Goal: Check status: Check status

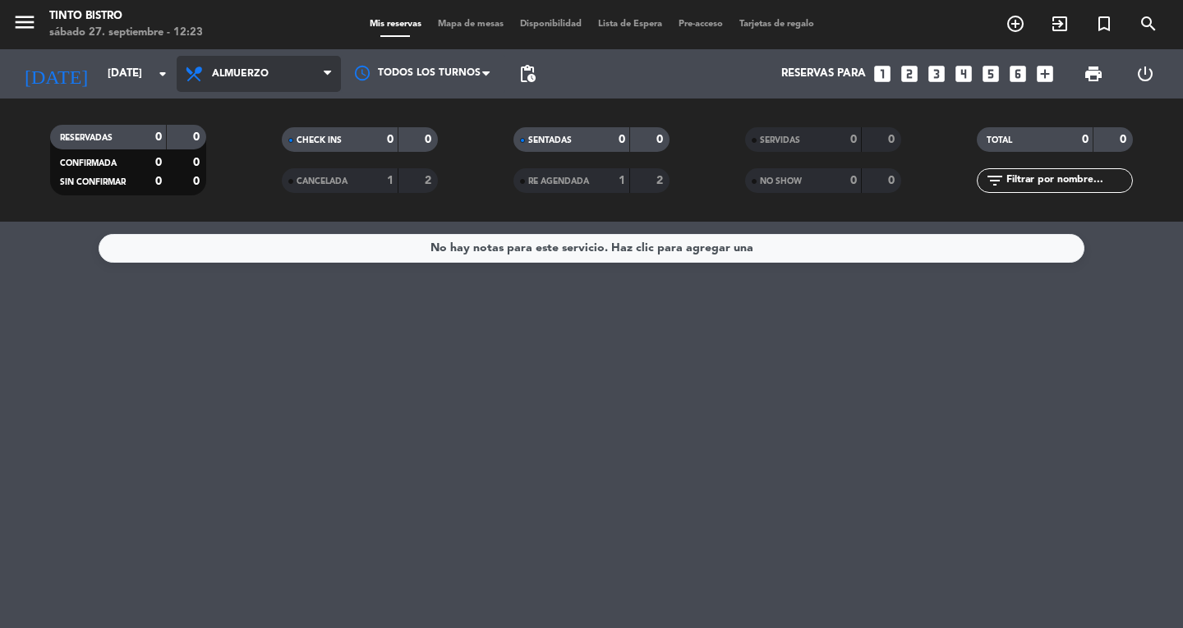
click at [209, 62] on span "Almuerzo" at bounding box center [259, 74] width 164 height 36
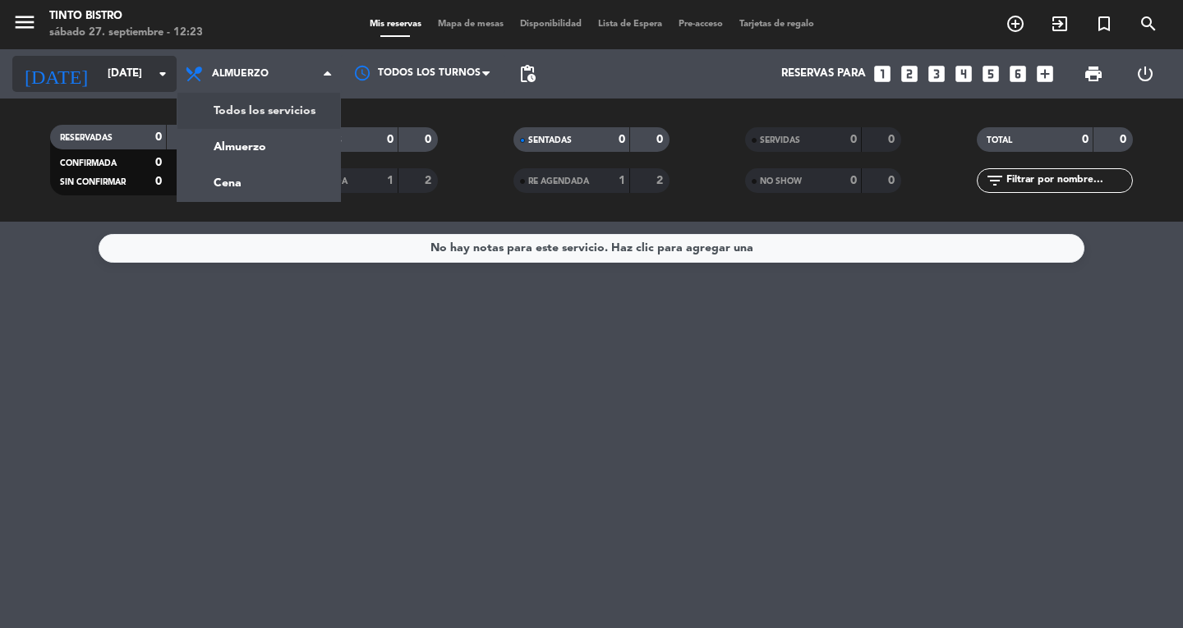
click at [141, 67] on input "[DATE]" at bounding box center [171, 74] width 145 height 30
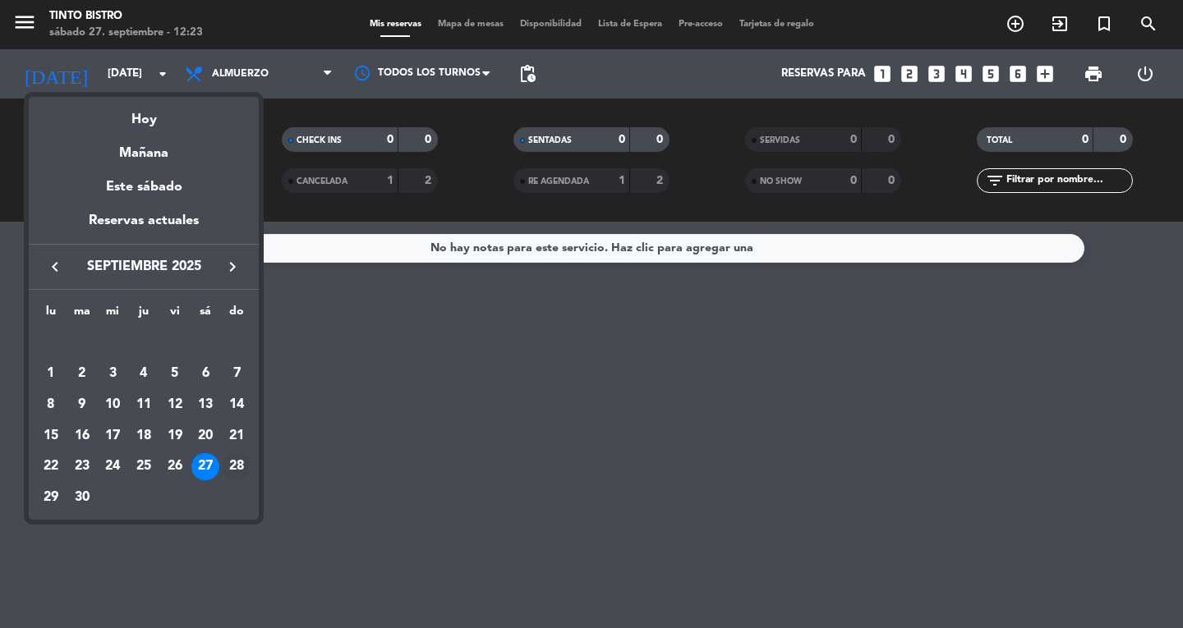
click at [238, 459] on div "28" at bounding box center [237, 467] width 28 height 28
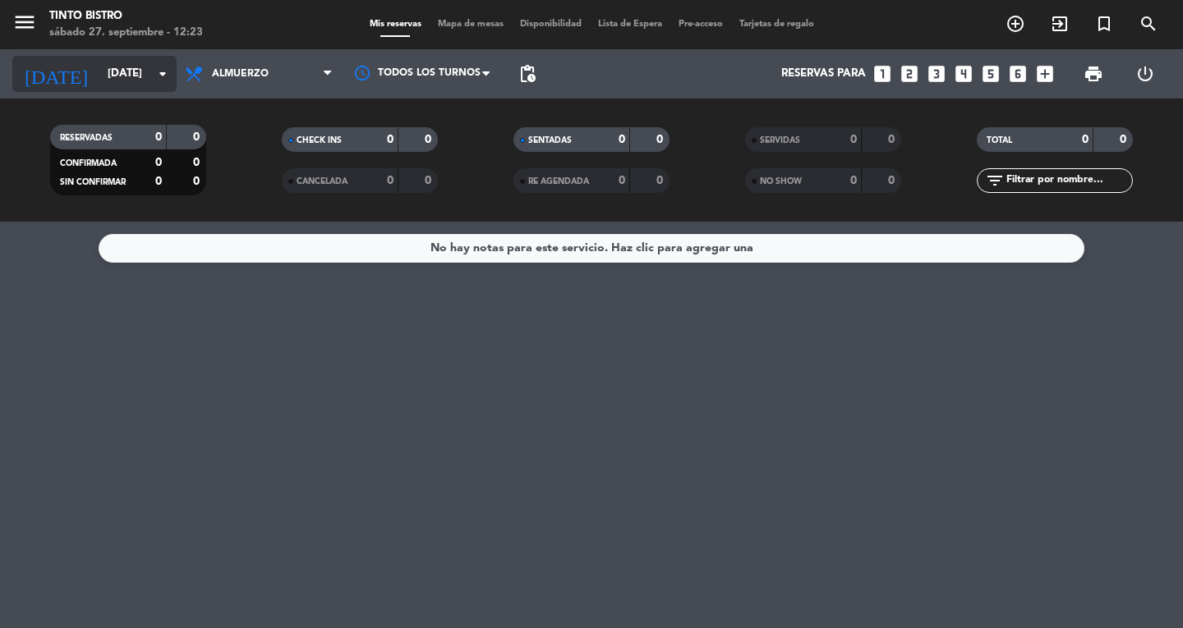
click at [134, 78] on input "[DATE]" at bounding box center [171, 74] width 145 height 30
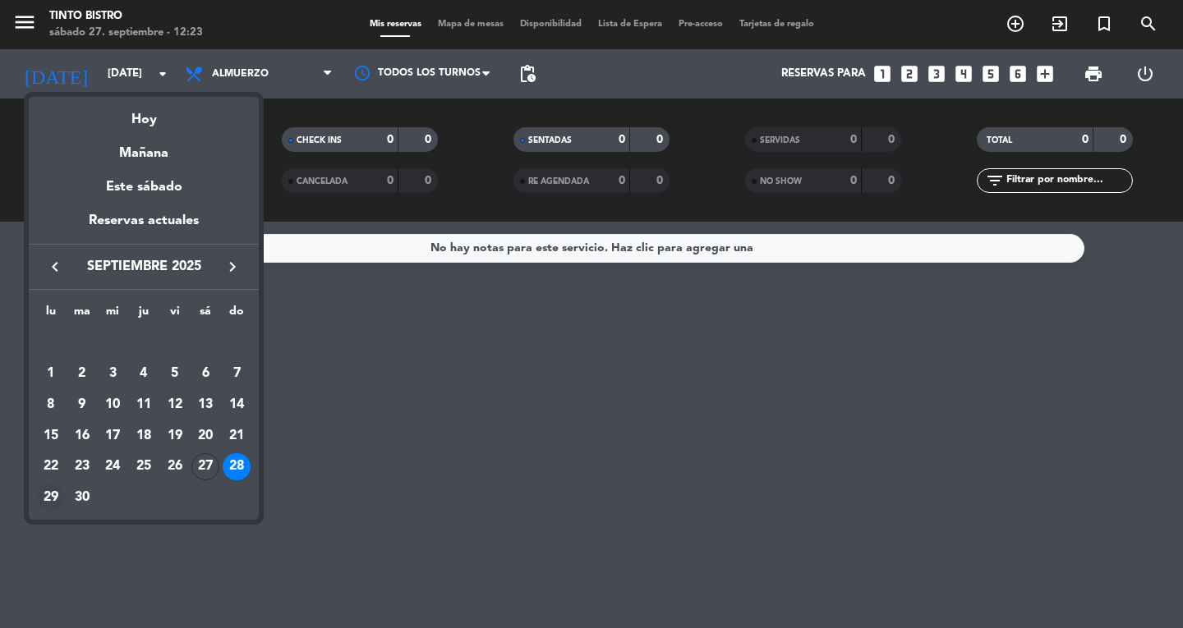
click at [47, 495] on div "29" at bounding box center [51, 498] width 28 height 28
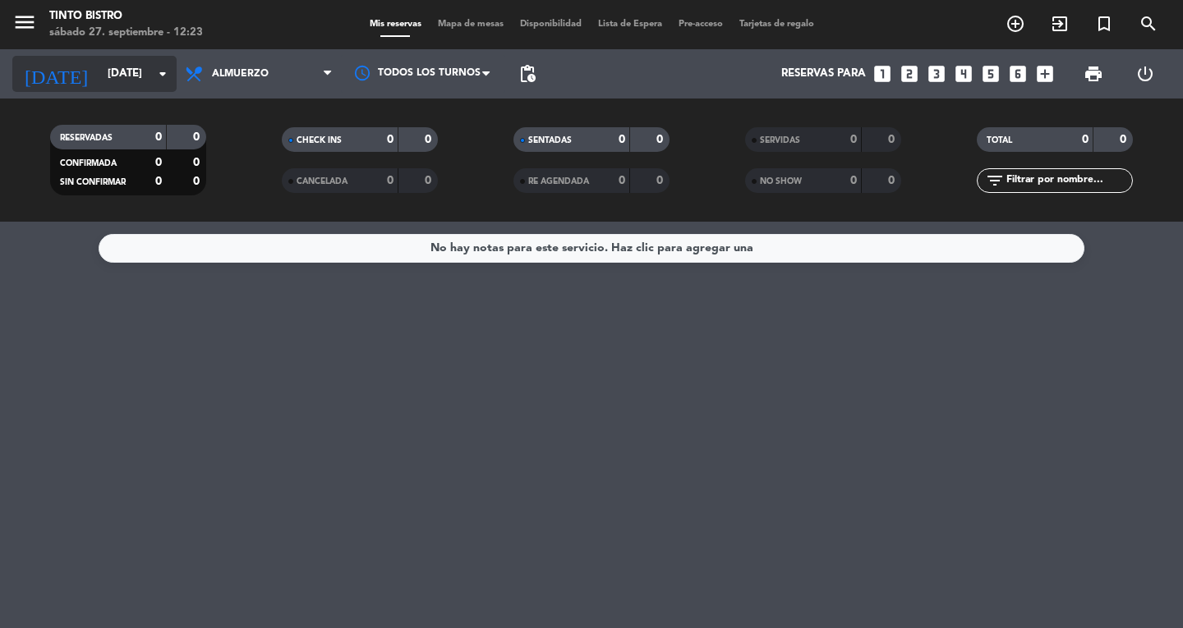
click at [175, 78] on input "[DATE]" at bounding box center [171, 74] width 145 height 30
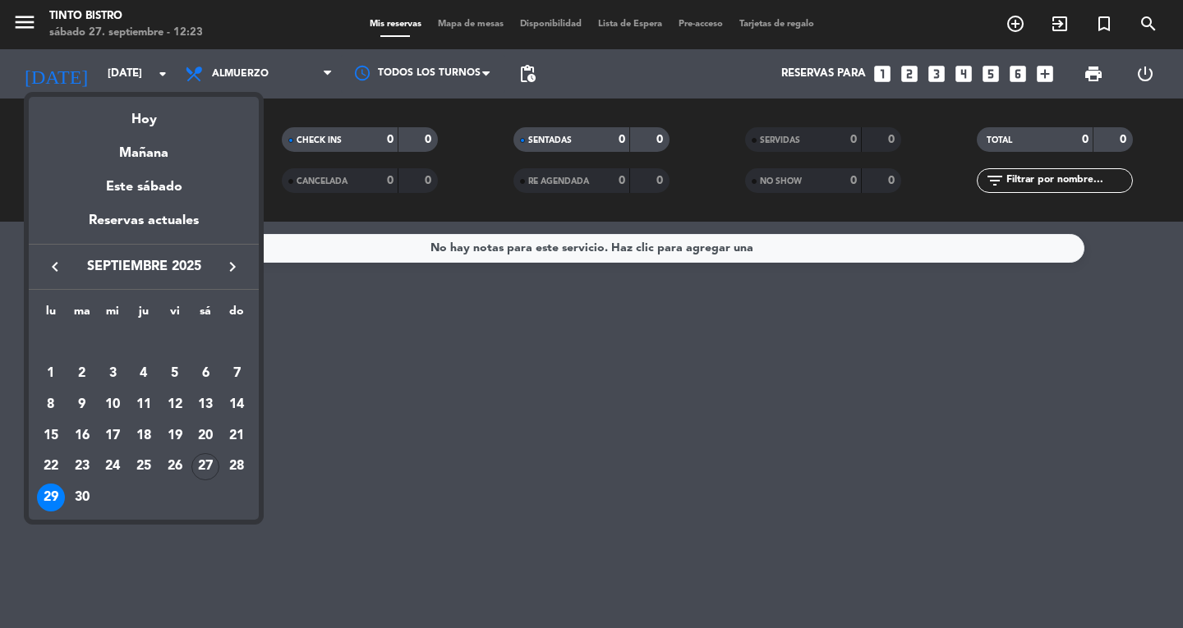
click at [225, 265] on icon "keyboard_arrow_right" at bounding box center [233, 267] width 20 height 20
click at [99, 378] on div "1" at bounding box center [113, 374] width 28 height 28
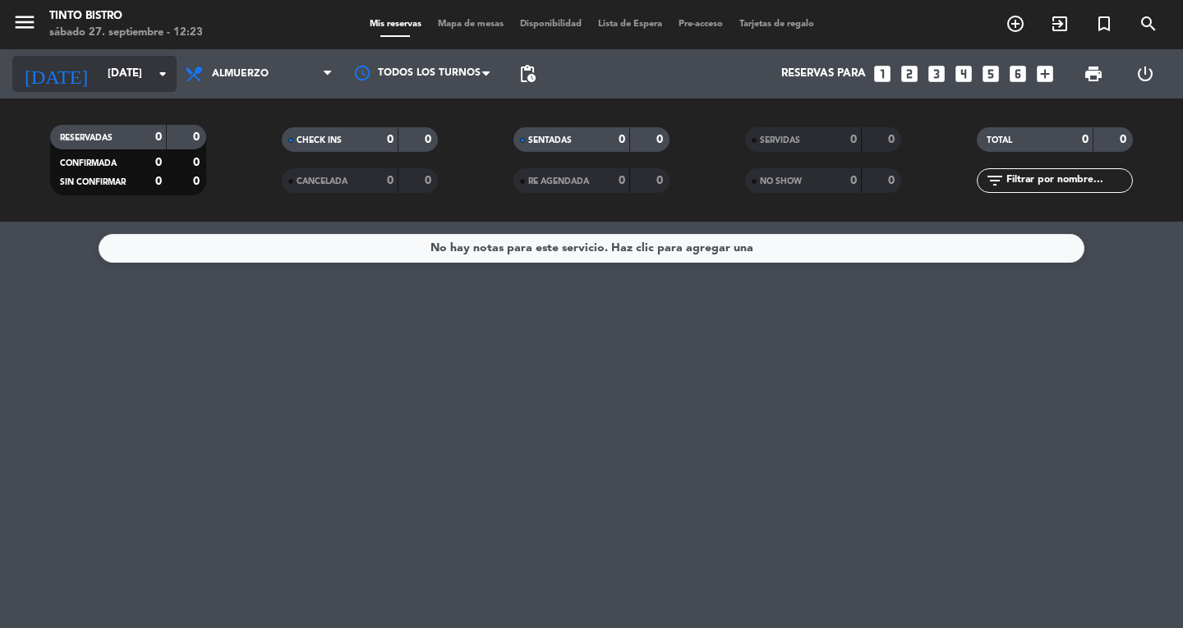
click at [152, 71] on input "[DATE]" at bounding box center [171, 74] width 145 height 30
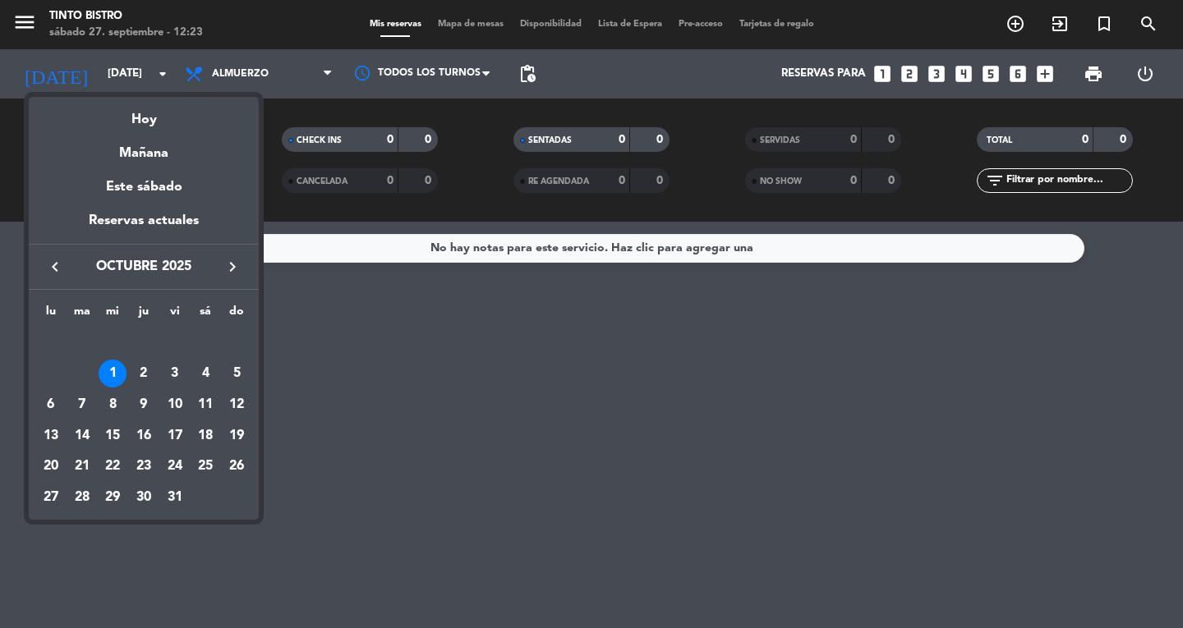
click at [59, 270] on icon "keyboard_arrow_left" at bounding box center [55, 267] width 20 height 20
click at [132, 117] on div "Hoy" at bounding box center [144, 114] width 230 height 34
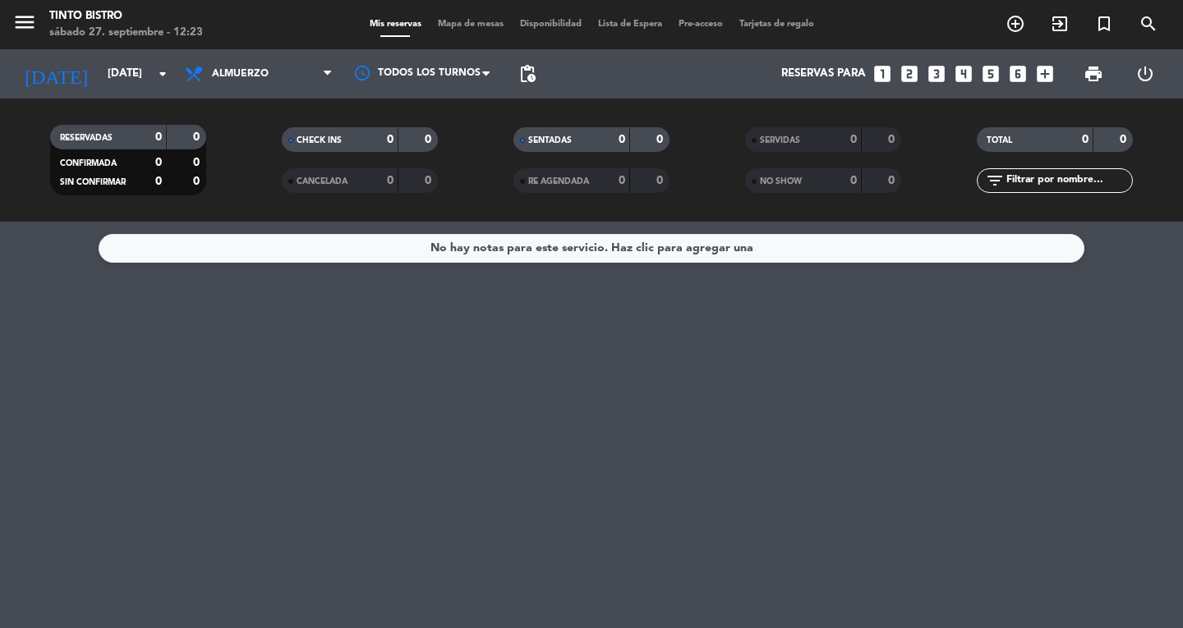
type input "[DATE]"
click at [377, 65] on div at bounding box center [423, 73] width 164 height 37
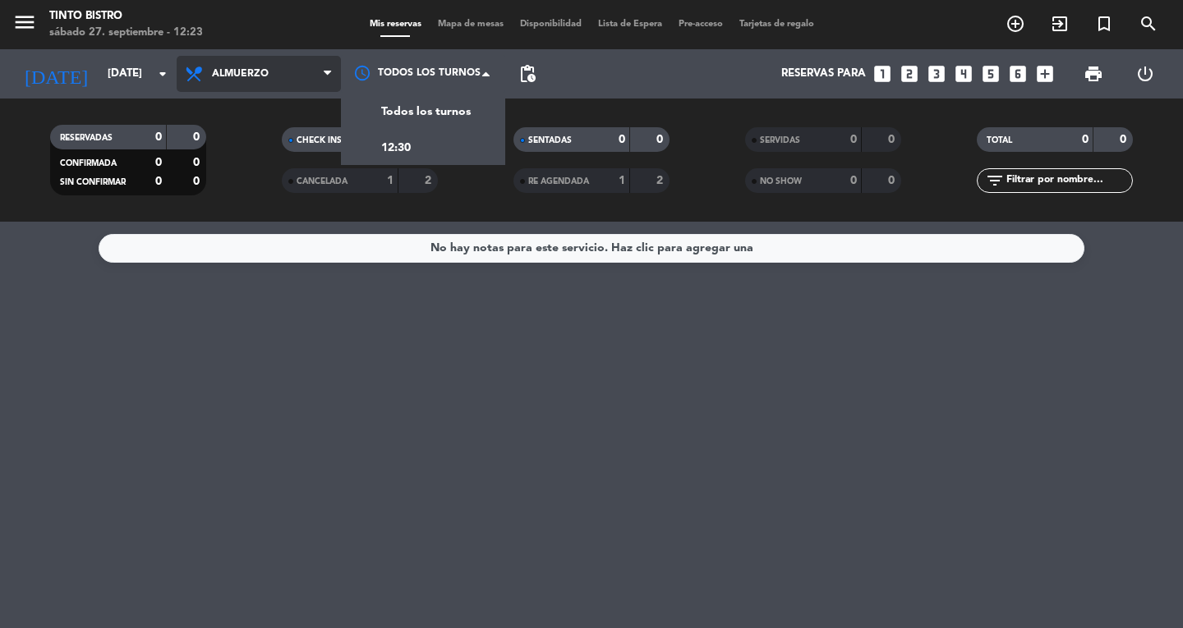
drag, startPoint x: 329, startPoint y: 64, endPoint x: 298, endPoint y: 64, distance: 31.2
click at [322, 64] on span "Almuerzo" at bounding box center [259, 74] width 164 height 36
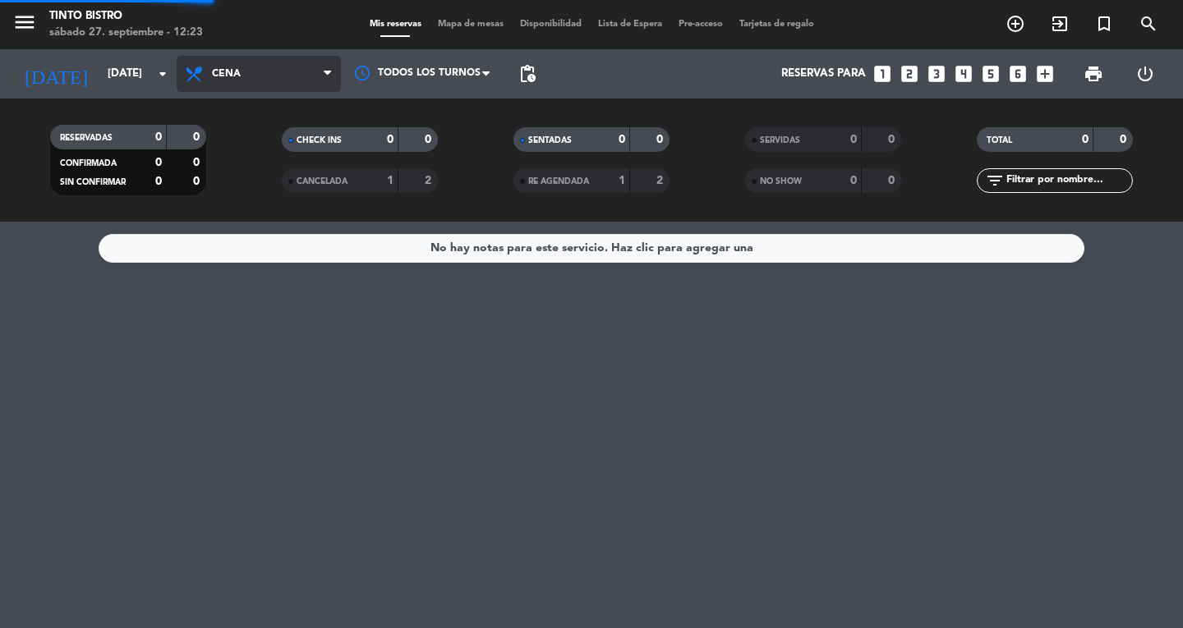
click at [237, 173] on div "menu Tinto Bistro [DATE] 27. septiembre - 12:23 Mis reservas Mapa de mesas Disp…" at bounding box center [591, 111] width 1183 height 222
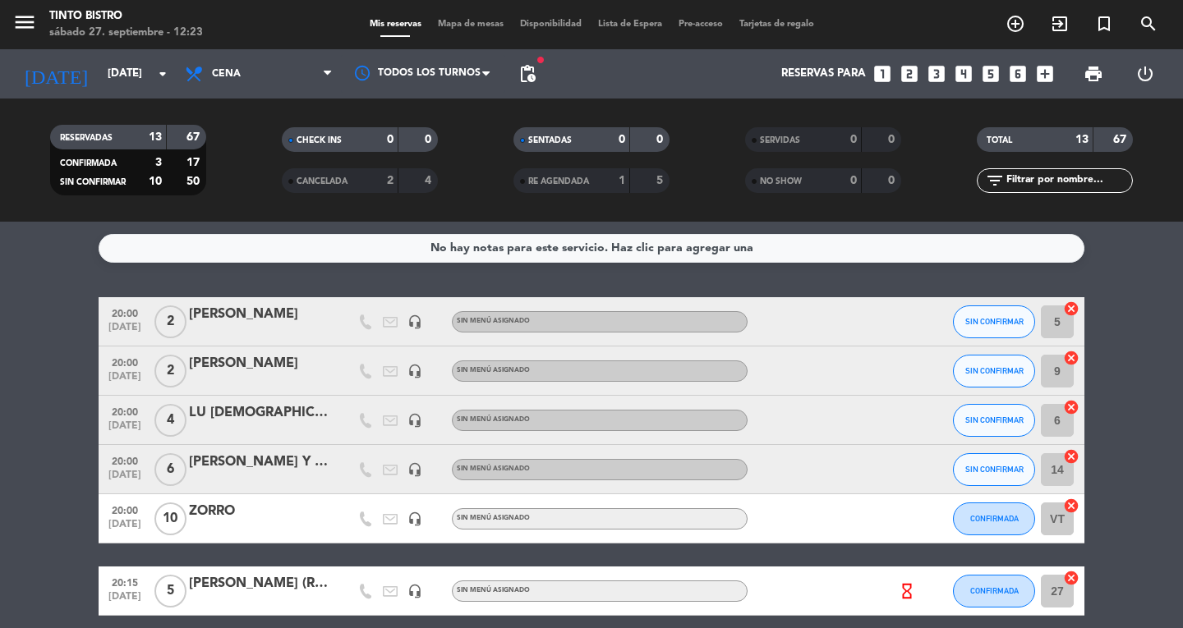
click at [270, 50] on div "Todos los servicios Almuerzo Cena Cena Todos los servicios Almuerzo Cena" at bounding box center [259, 73] width 164 height 49
click at [285, 76] on span "Cena" at bounding box center [259, 74] width 164 height 36
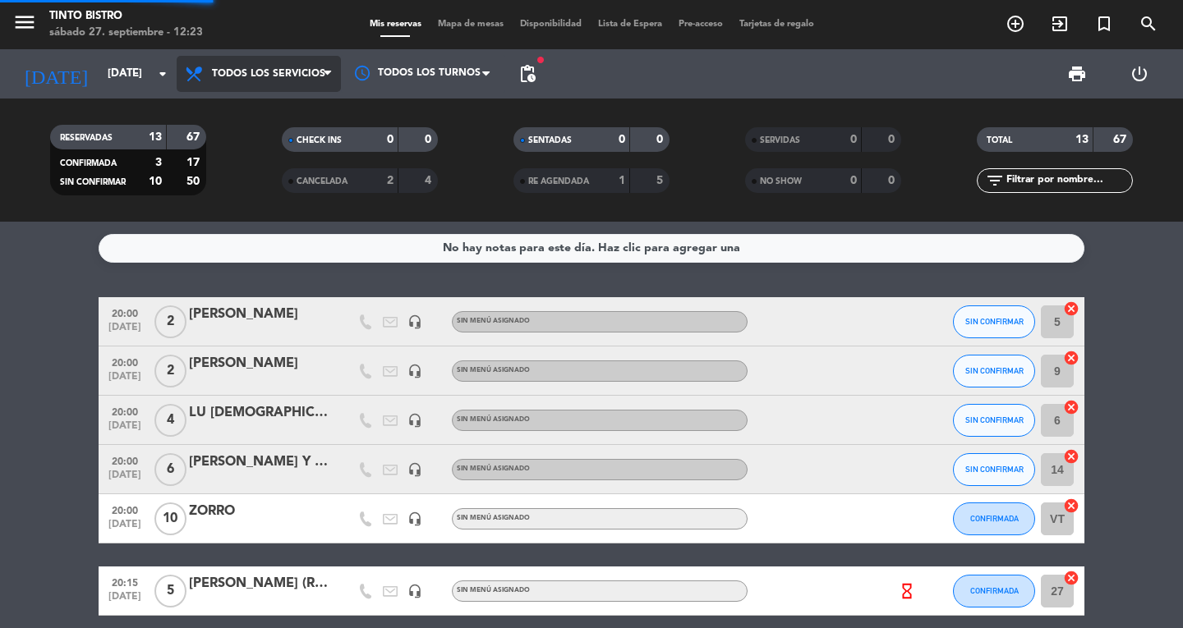
click at [286, 101] on div "menu Tinto Bistro [DATE] 27. septiembre - 12:23 Mis reservas Mapa de mesas Disp…" at bounding box center [591, 111] width 1183 height 222
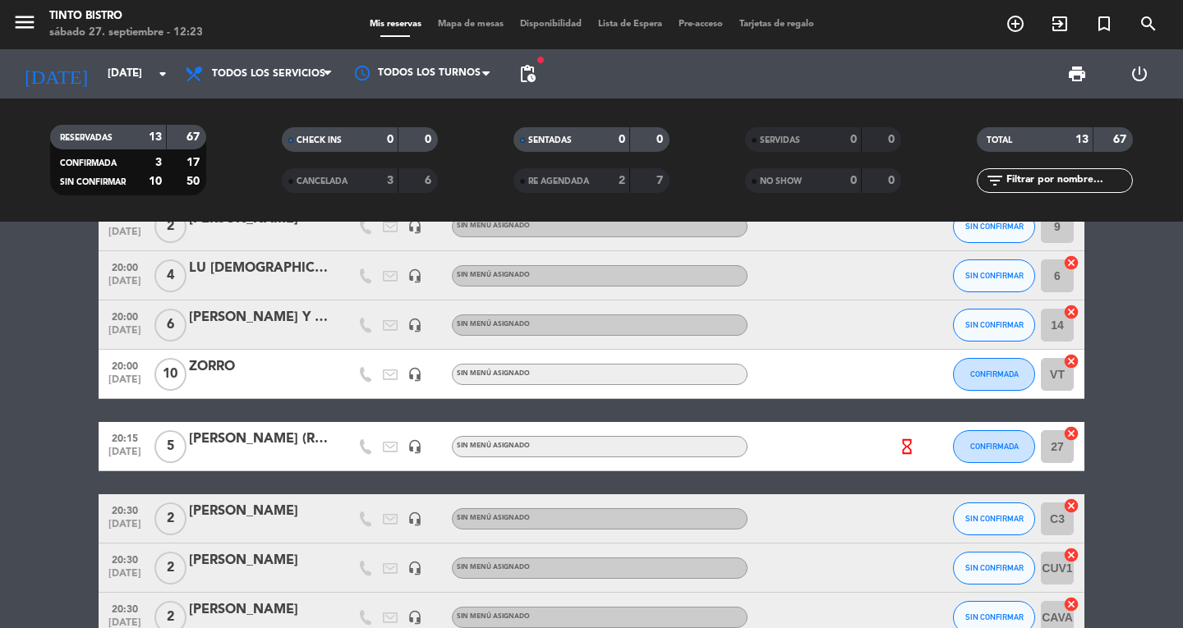
scroll to position [164, 0]
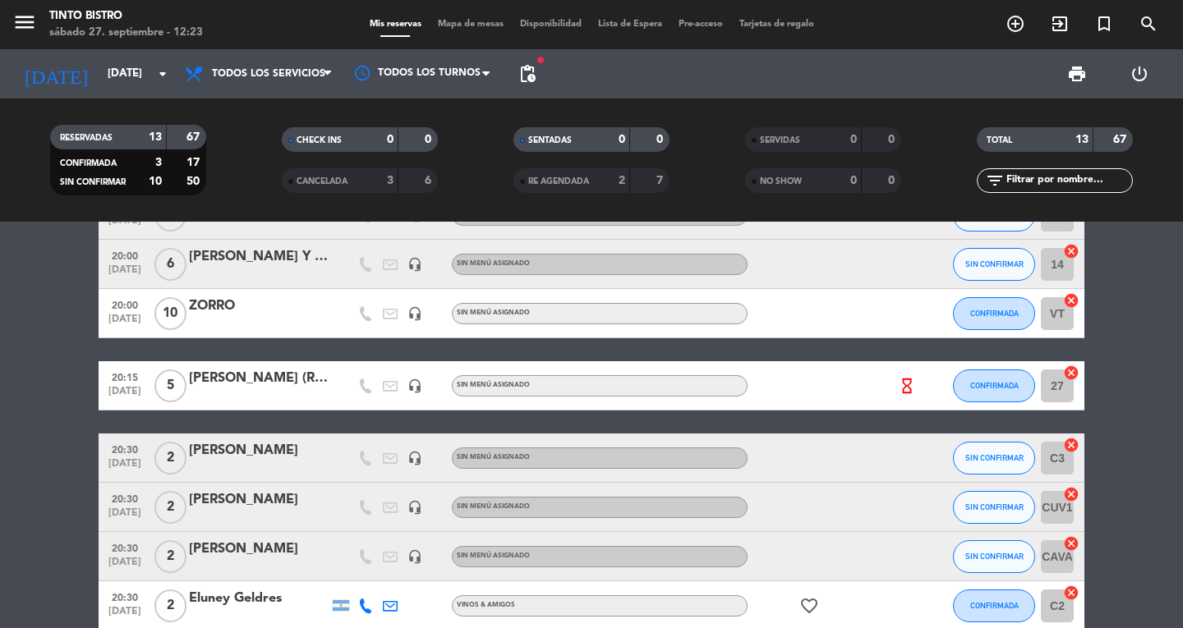
click at [908, 391] on icon "hourglass_empty" at bounding box center [907, 386] width 18 height 18
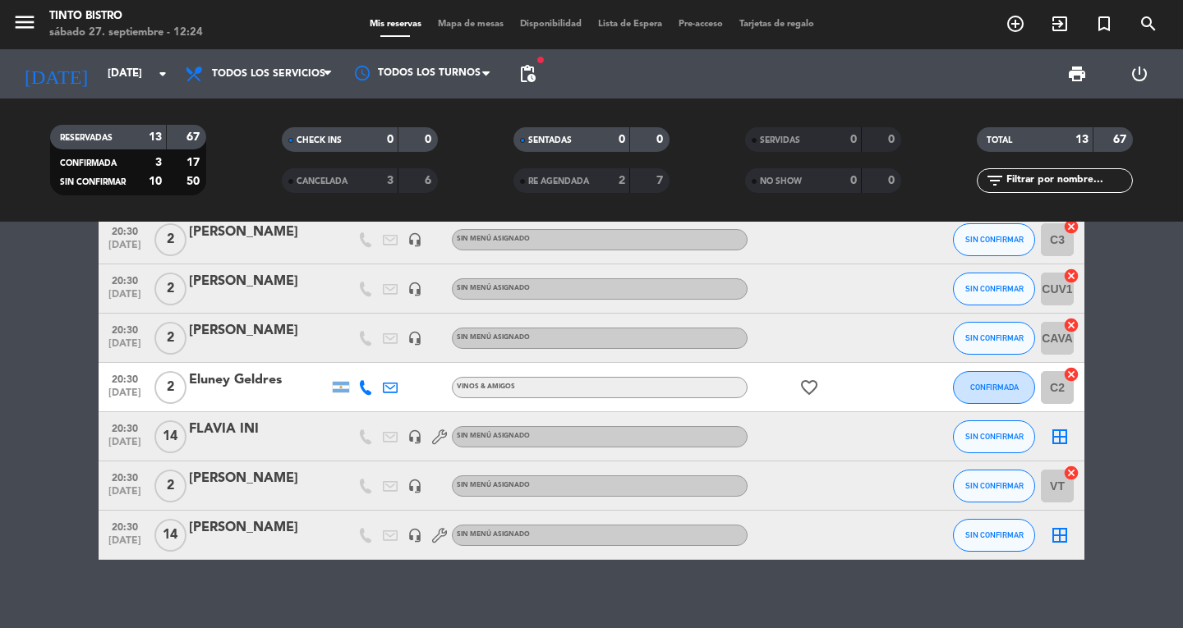
scroll to position [397, 0]
